Goal: Check status

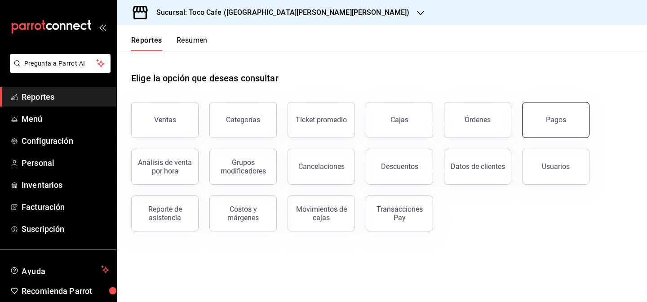
click at [552, 131] on button "Pagos" at bounding box center [555, 120] width 67 height 36
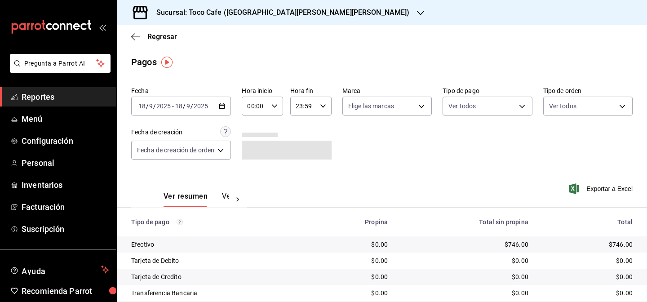
click at [205, 110] on div "[DATE] [DATE] - [DATE] [DATE]" at bounding box center [181, 106] width 100 height 19
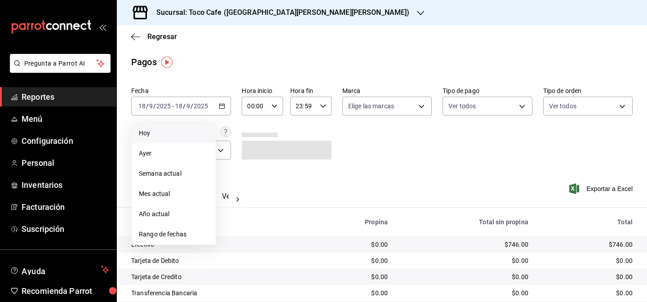
click at [190, 129] on span "Hoy" at bounding box center [174, 132] width 70 height 9
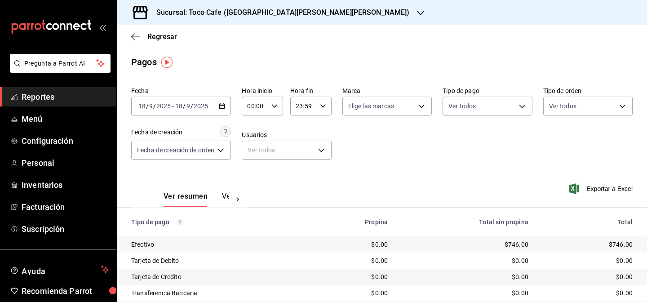
click at [401, 151] on div "Fecha [DATE] [DATE] - [DATE] [DATE] Hora inicio 00:00 Hora inicio Hora fin 23:5…" at bounding box center [381, 126] width 501 height 87
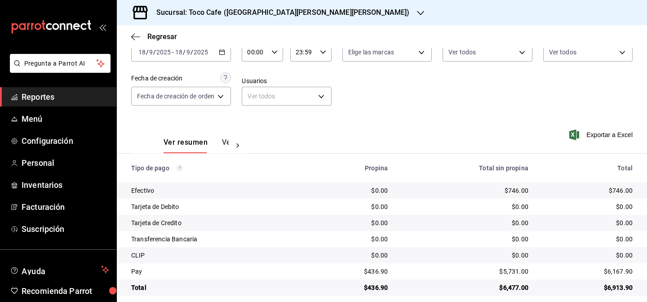
scroll to position [62, 0]
